Goal: Information Seeking & Learning: Learn about a topic

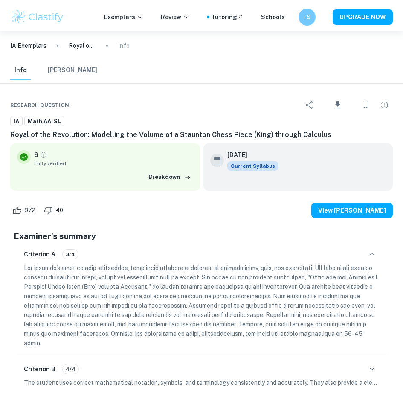
scroll to position [1578, 0]
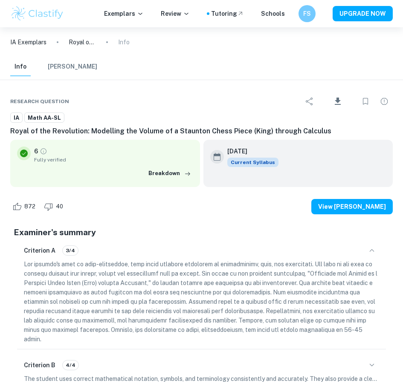
click at [336, 364] on icon "button" at bounding box center [336, 363] width 9 height 9
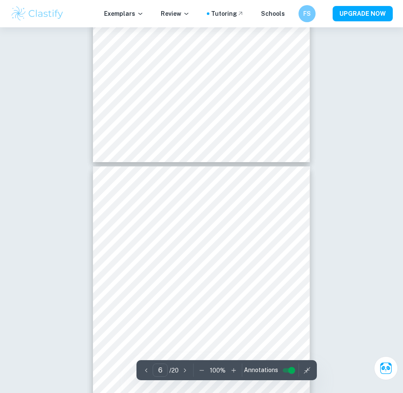
type input "5"
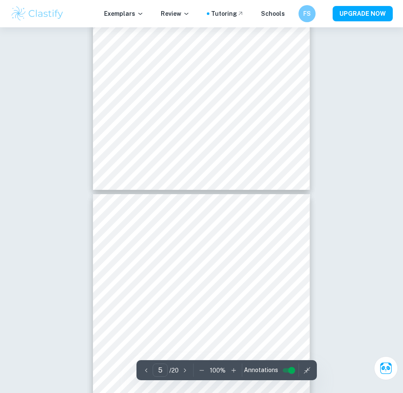
scroll to position [981, 0]
click at [231, 368] on icon "button" at bounding box center [233, 370] width 9 height 9
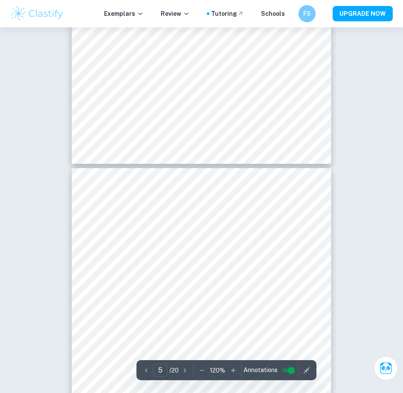
scroll to position [1279, 0]
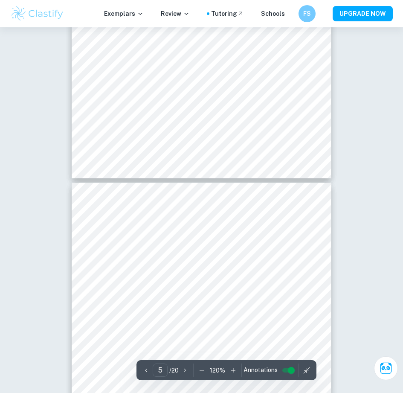
type input "6"
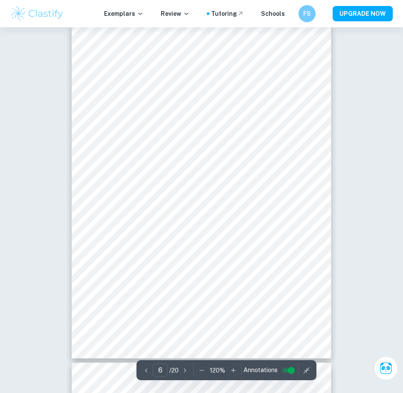
scroll to position [1748, 0]
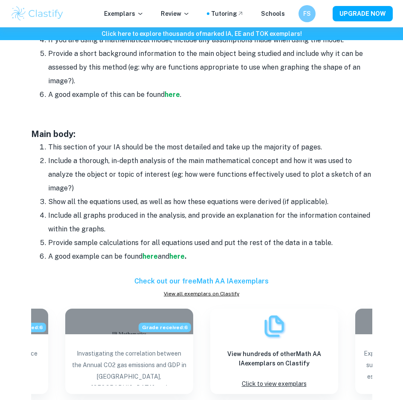
scroll to position [640, 0]
